Goal: Transaction & Acquisition: Purchase product/service

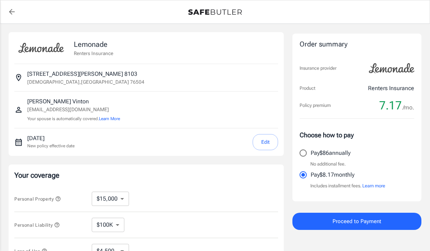
select select "15000"
select select "500"
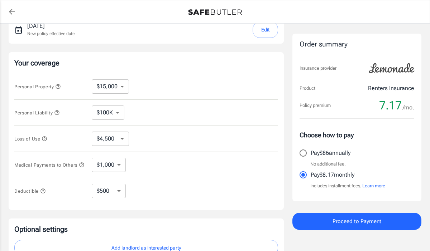
scroll to position [119, 0]
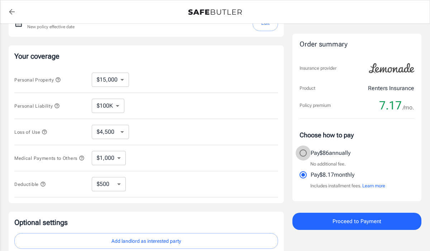
click at [302, 153] on input "Pay $86 annually" at bounding box center [303, 153] width 15 height 15
radio input "true"
click at [306, 177] on input "Pay $8.17 monthly" at bounding box center [303, 175] width 15 height 15
radio input "true"
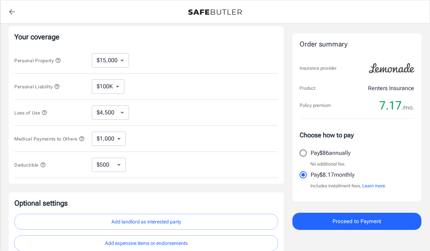
scroll to position [141, 0]
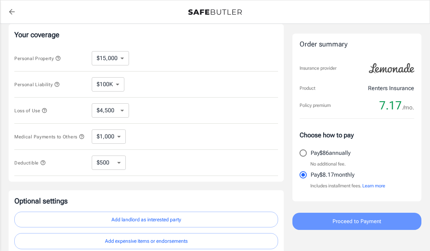
click at [328, 220] on button "Proceed to Payment" at bounding box center [356, 221] width 129 height 17
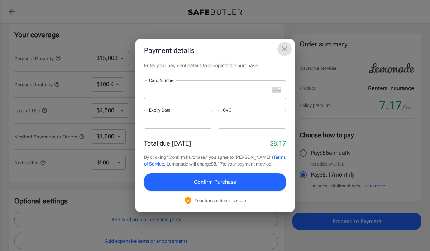
click at [283, 49] on icon "close" at bounding box center [284, 49] width 5 height 5
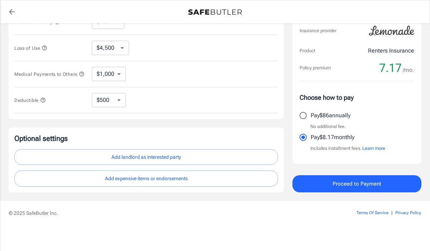
scroll to position [0, 0]
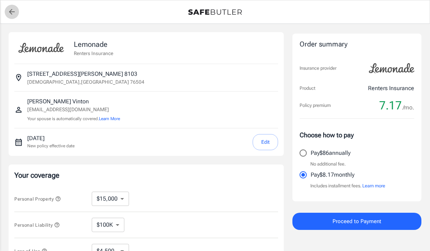
click at [12, 13] on icon "back to quotes" at bounding box center [12, 12] width 9 height 9
